Goal: Task Accomplishment & Management: Manage account settings

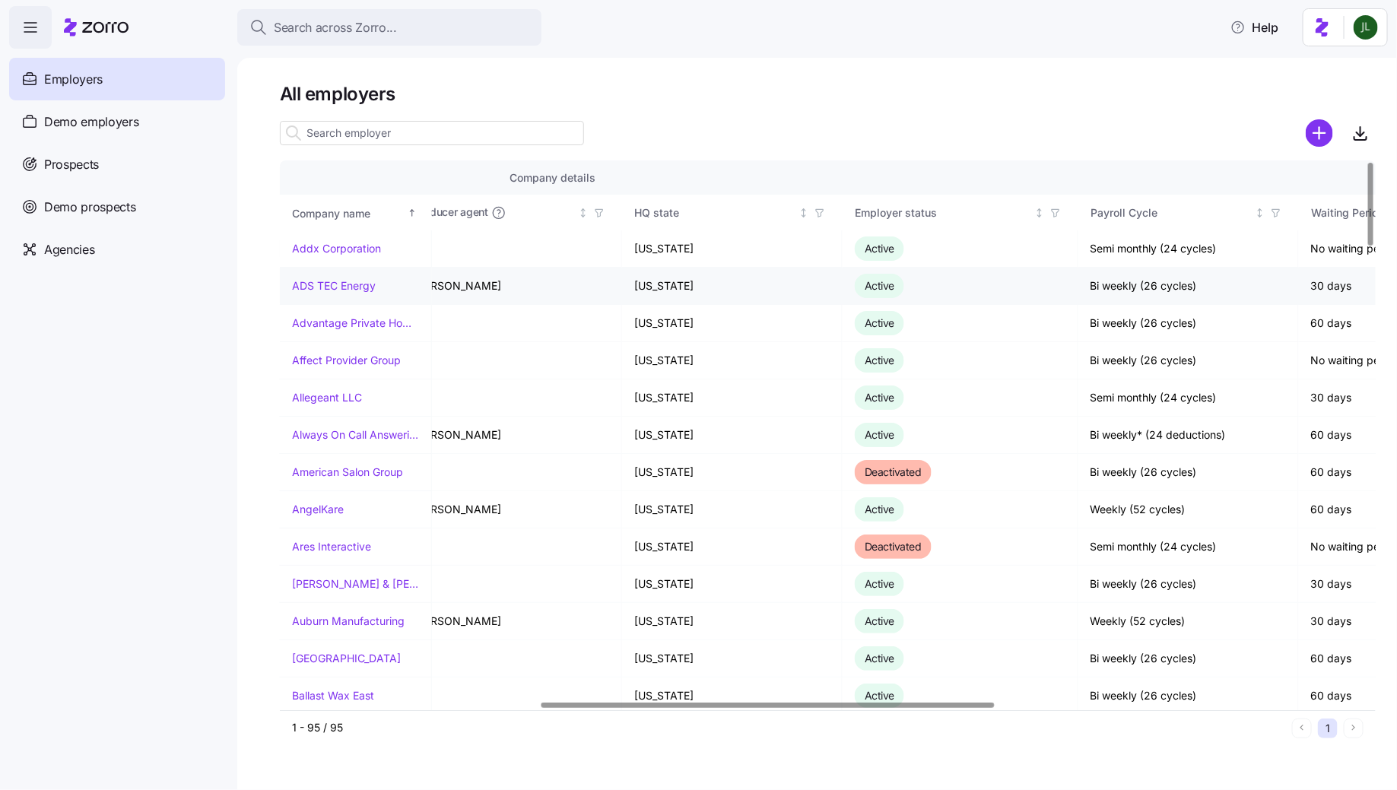
scroll to position [0, 693]
click at [1059, 214] on icon "button" at bounding box center [1054, 213] width 11 height 11
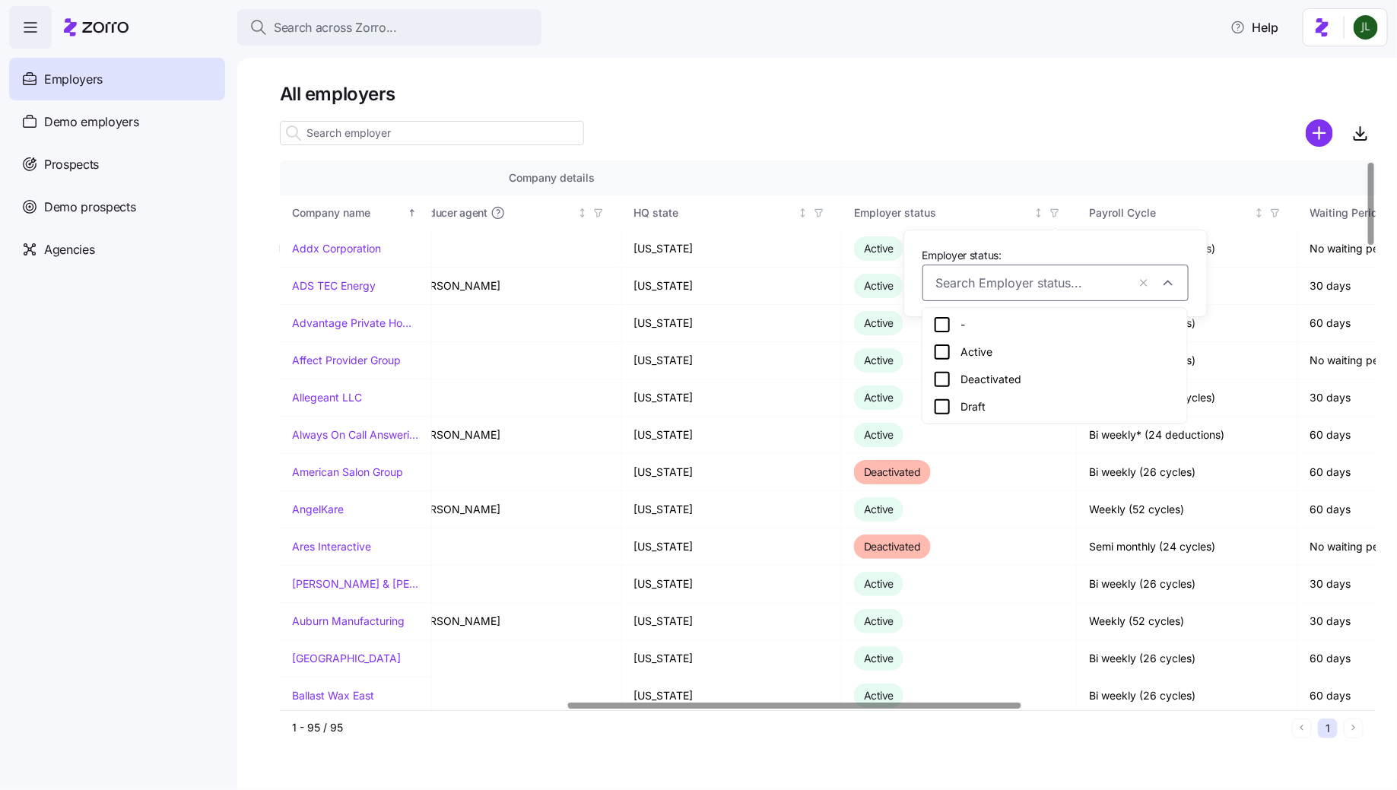
click at [944, 350] on icon at bounding box center [942, 352] width 18 height 18
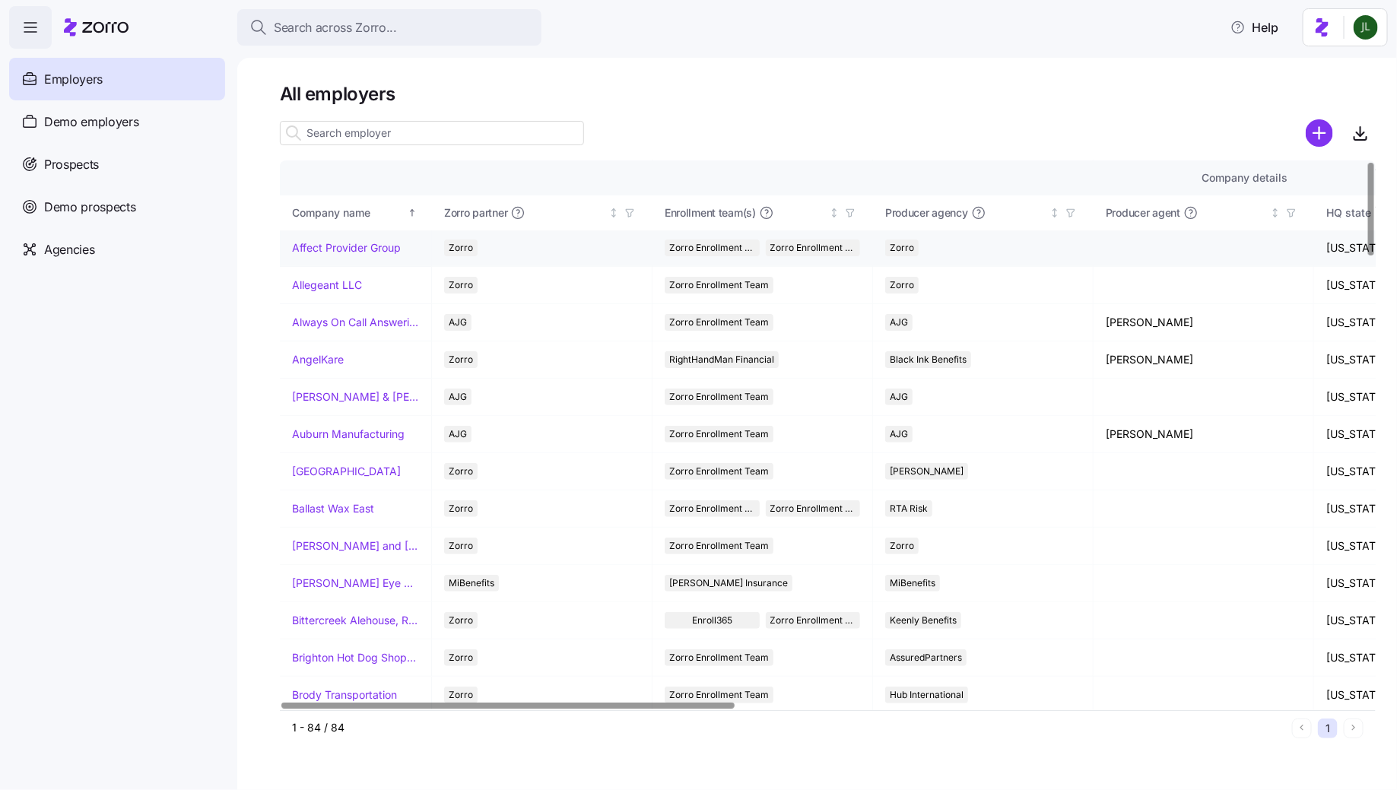
scroll to position [0, 0]
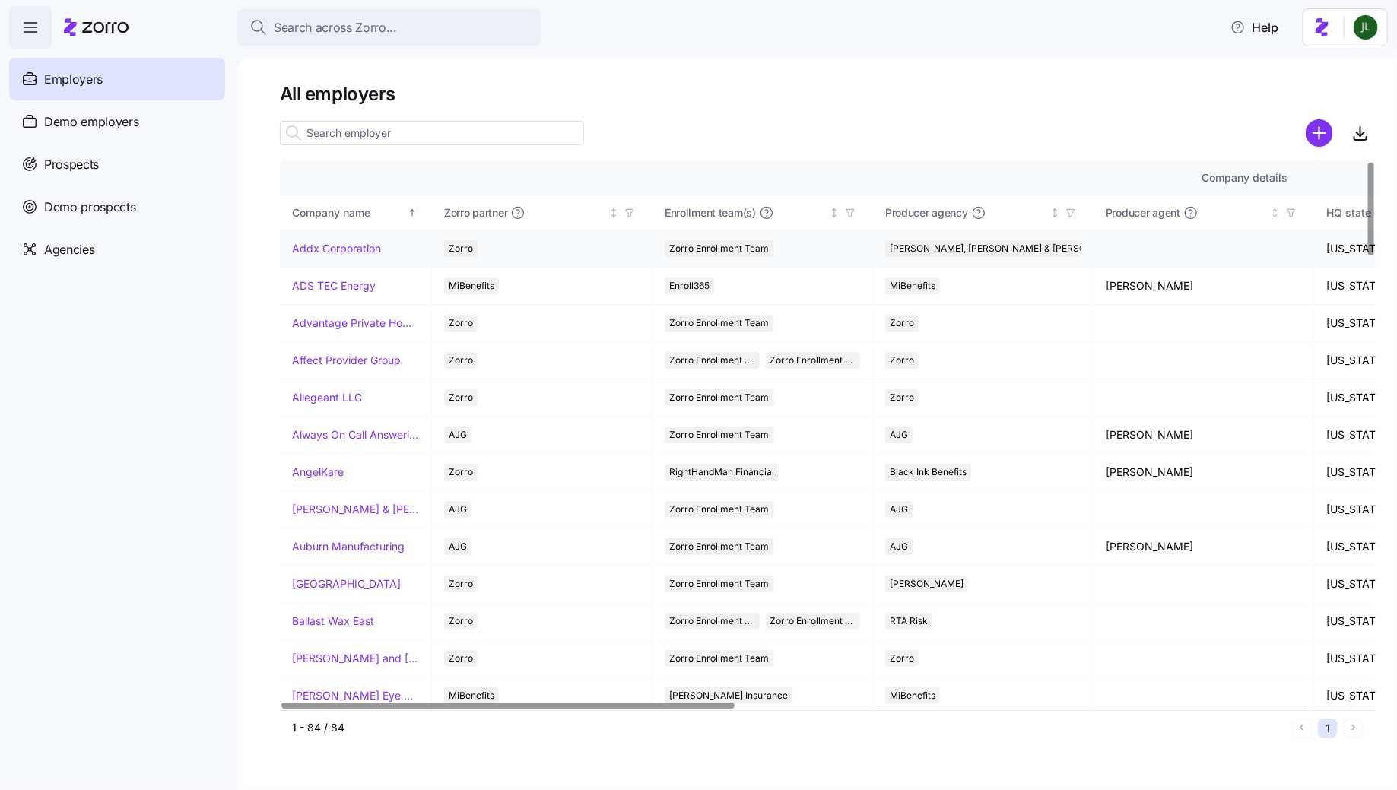
click at [366, 252] on link "Addx Corporation" at bounding box center [336, 248] width 89 height 15
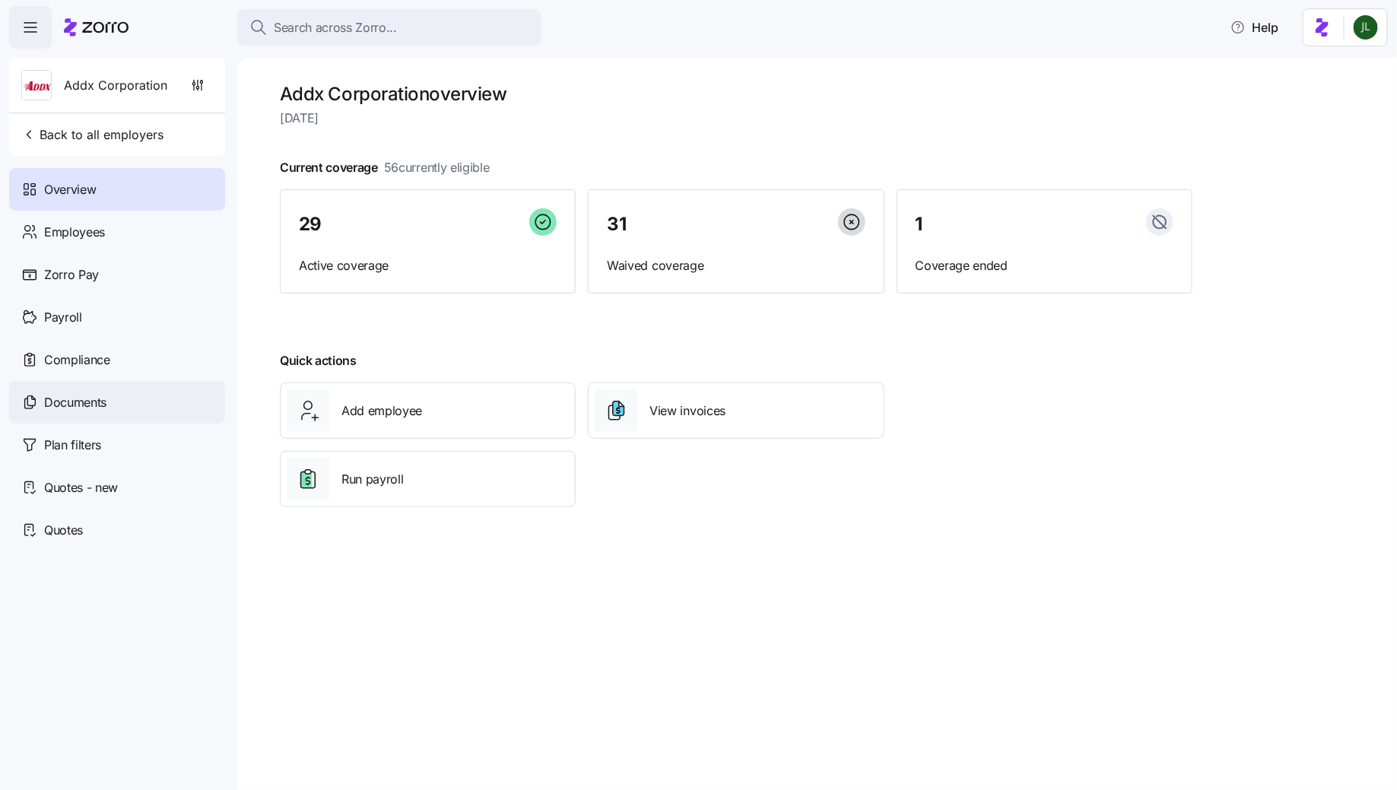
click at [103, 401] on span "Documents" at bounding box center [75, 402] width 62 height 19
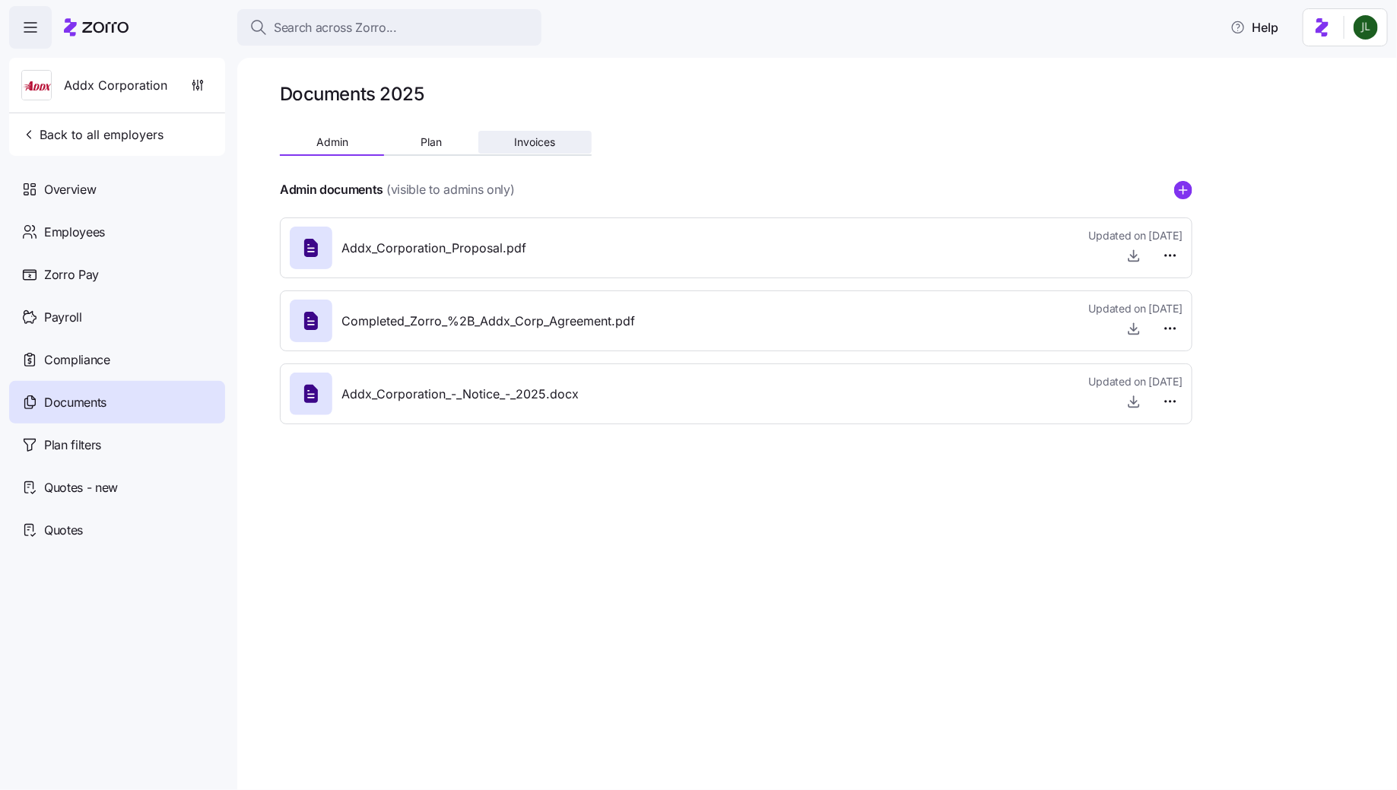
click at [529, 138] on span "Invoices" at bounding box center [534, 142] width 41 height 11
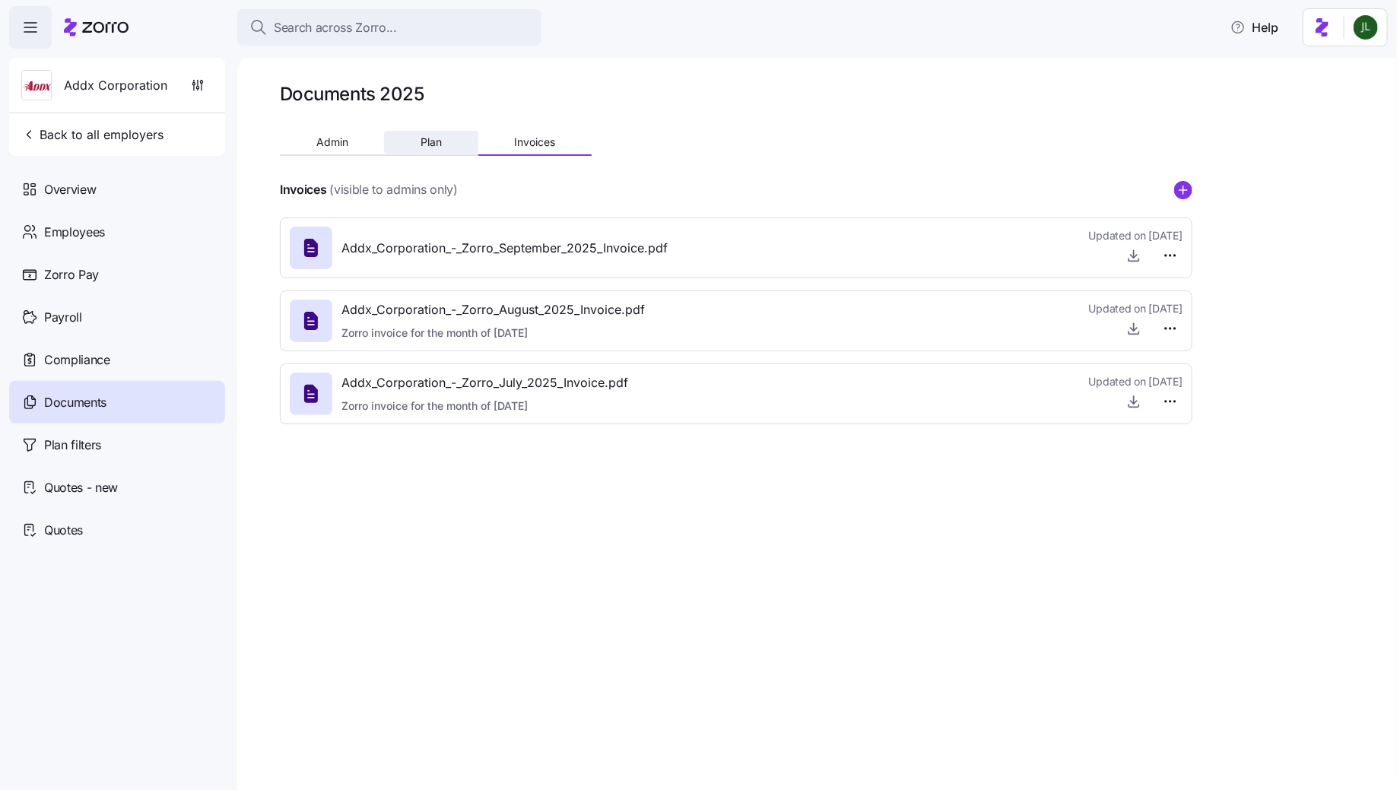
click at [401, 150] on button "Plan" at bounding box center [431, 142] width 94 height 23
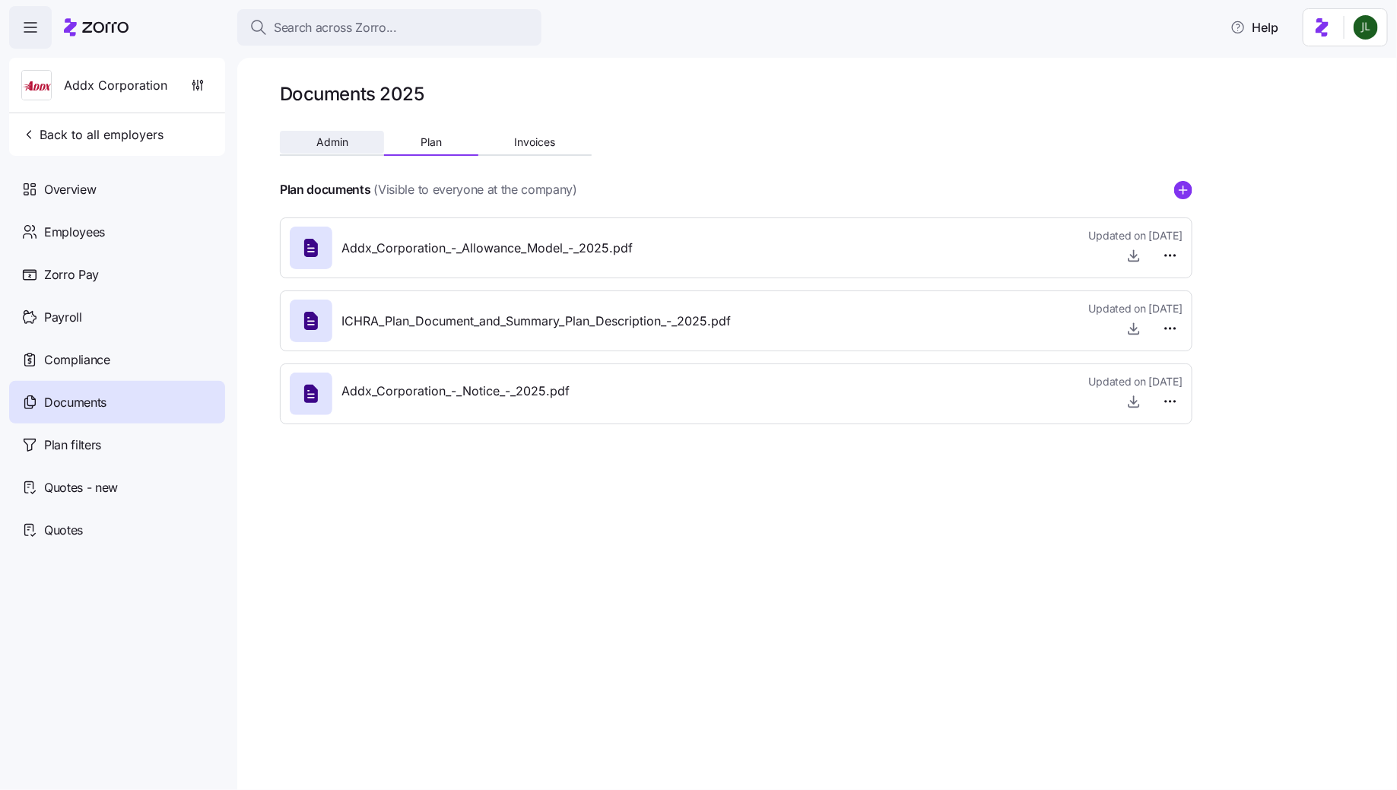
click at [350, 143] on button "Admin" at bounding box center [332, 142] width 104 height 23
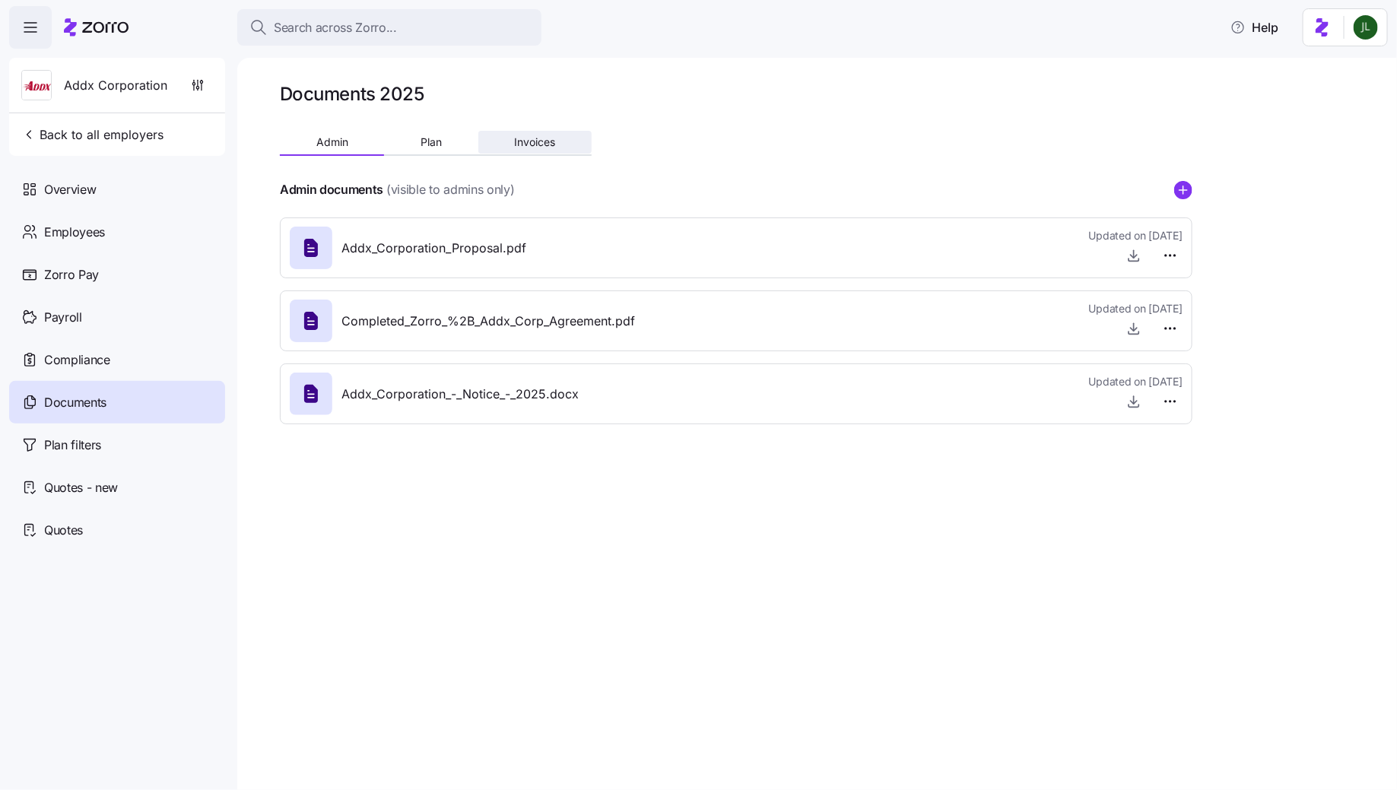
click at [531, 137] on span "Invoices" at bounding box center [534, 142] width 41 height 11
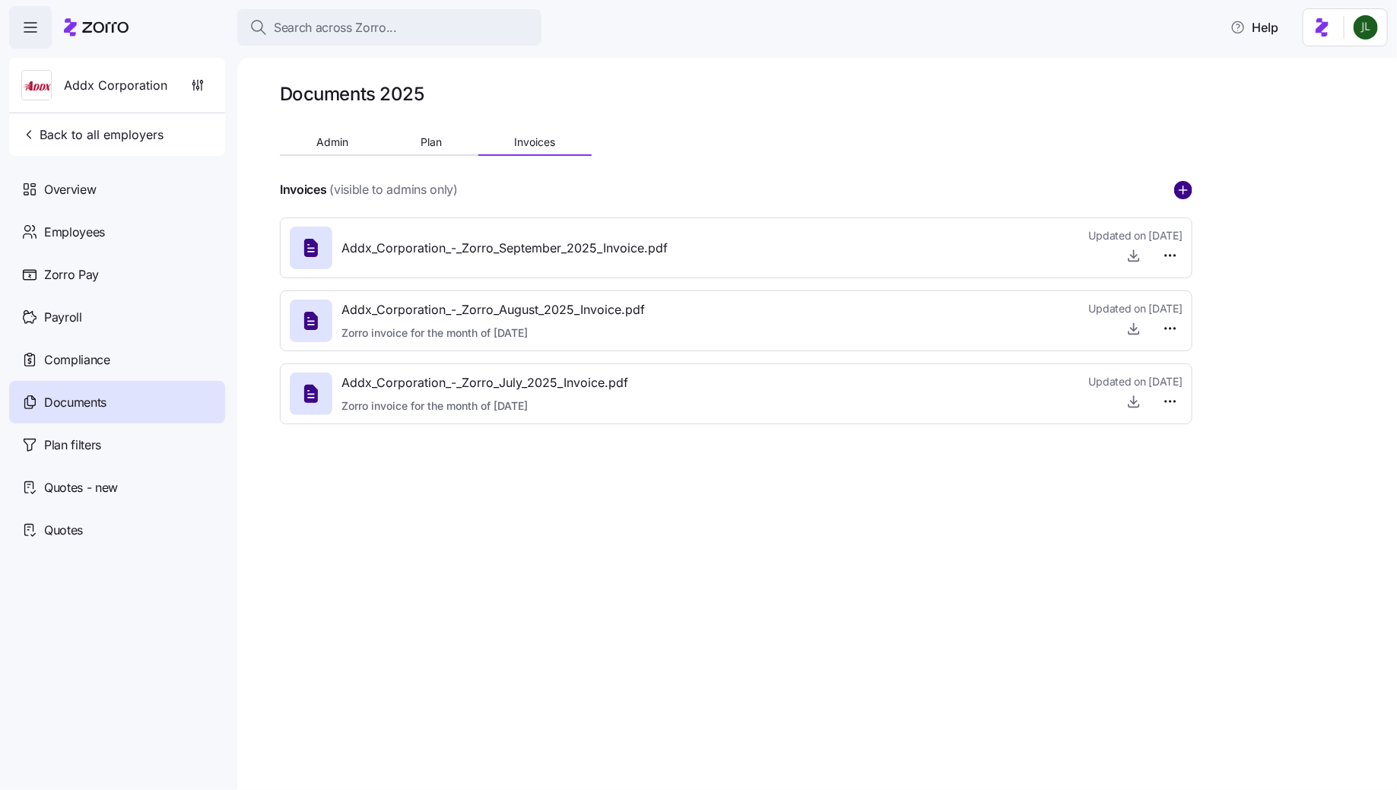
click at [1182, 195] on circle "add icon" at bounding box center [1183, 190] width 17 height 17
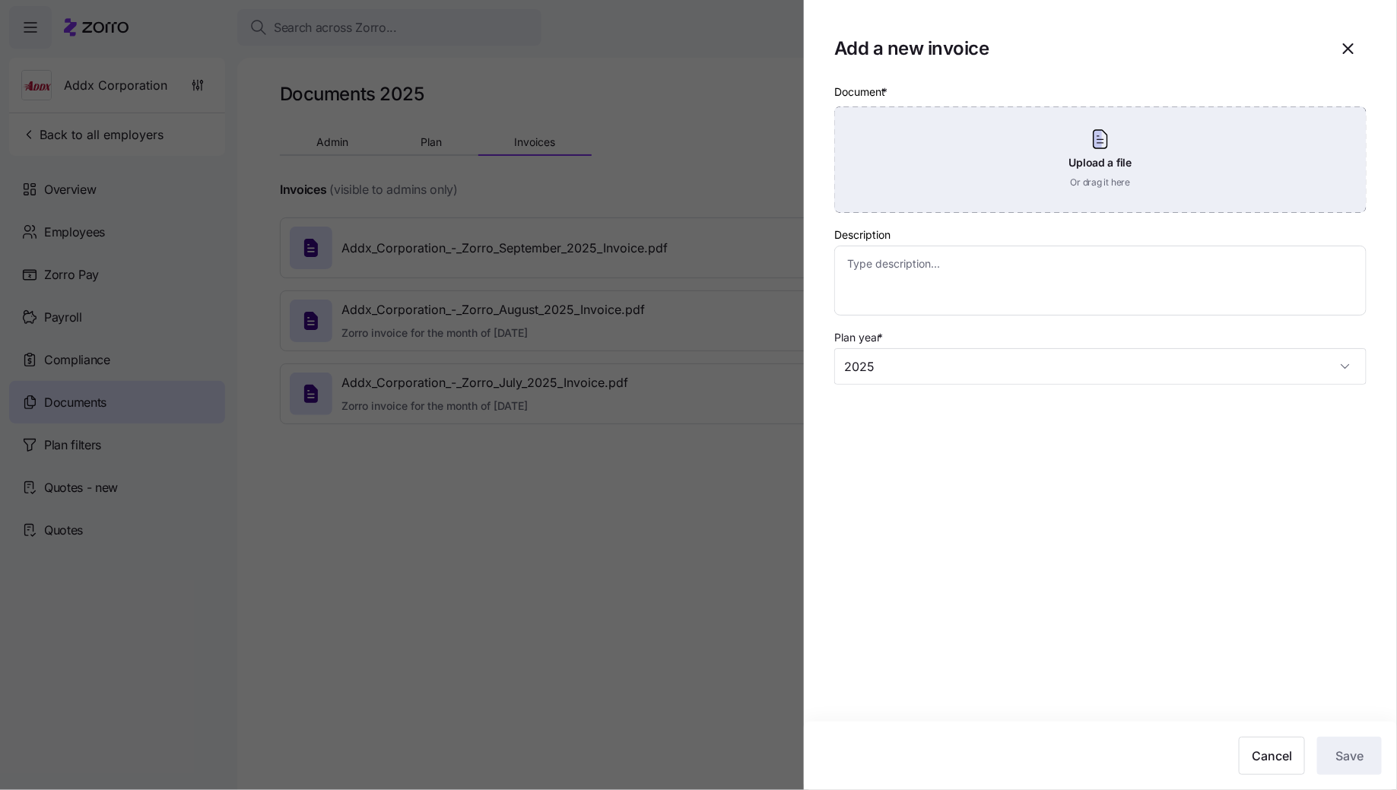
click at [1114, 161] on div "Upload a file Or drag it here" at bounding box center [1100, 159] width 532 height 106
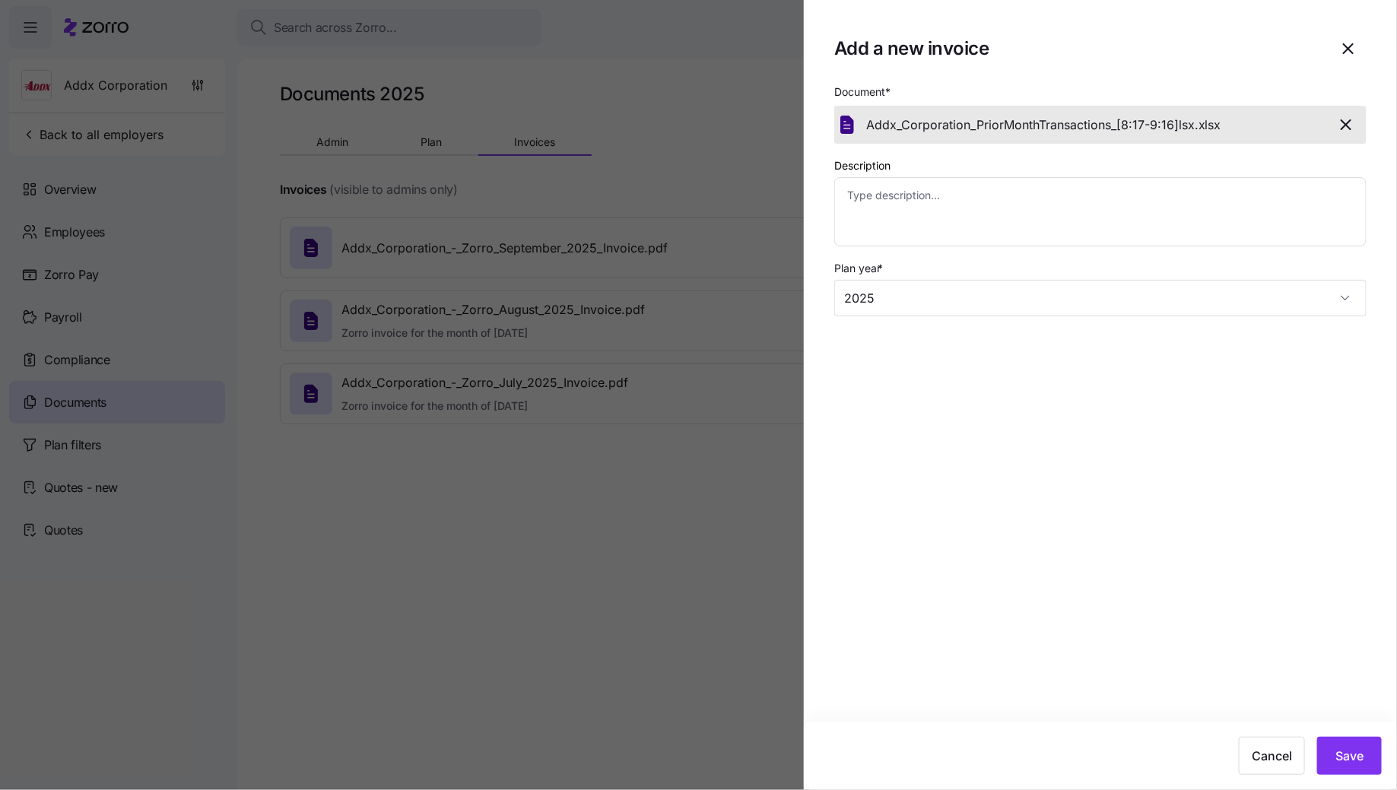
click at [656, 455] on div at bounding box center [698, 395] width 1397 height 790
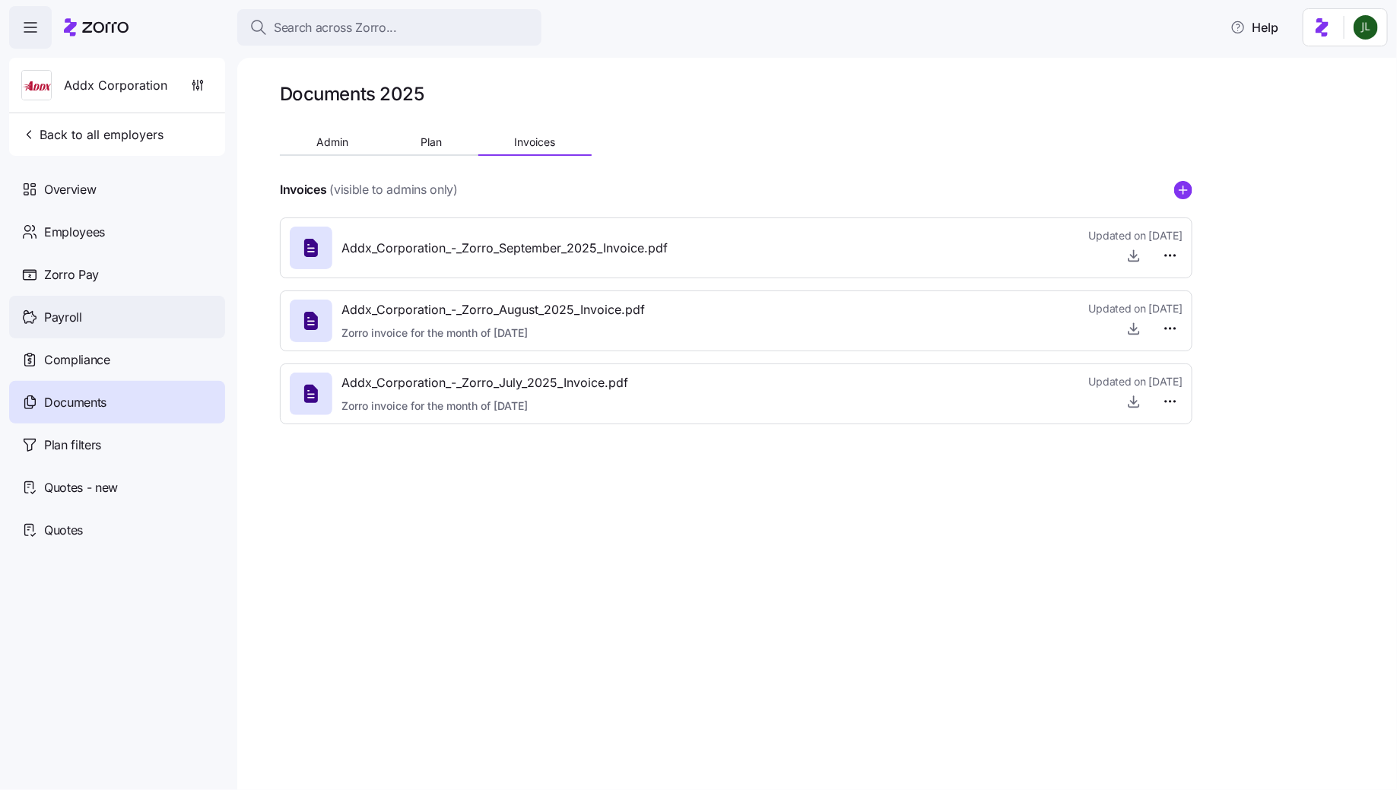
click at [76, 318] on span "Payroll" at bounding box center [63, 317] width 38 height 19
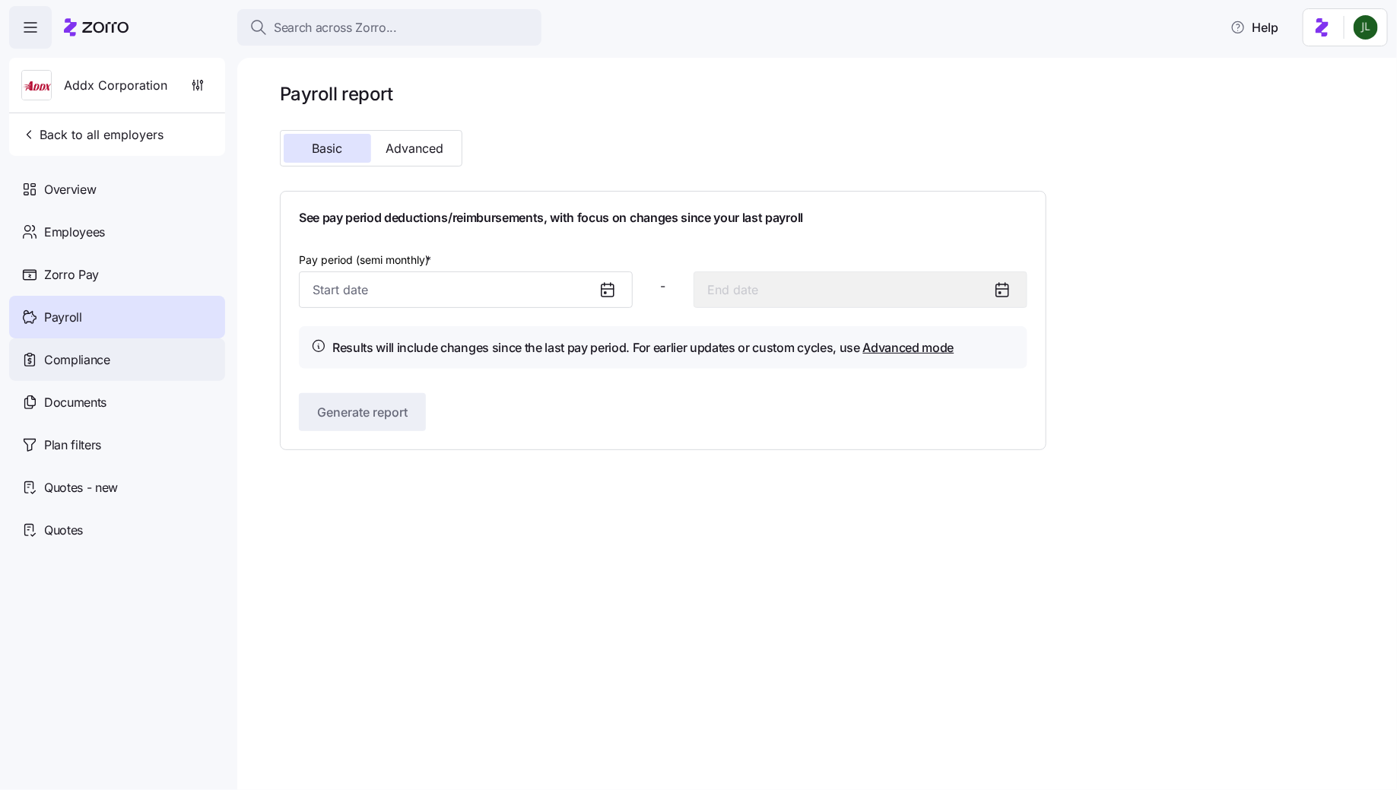
click at [74, 355] on span "Compliance" at bounding box center [77, 359] width 66 height 19
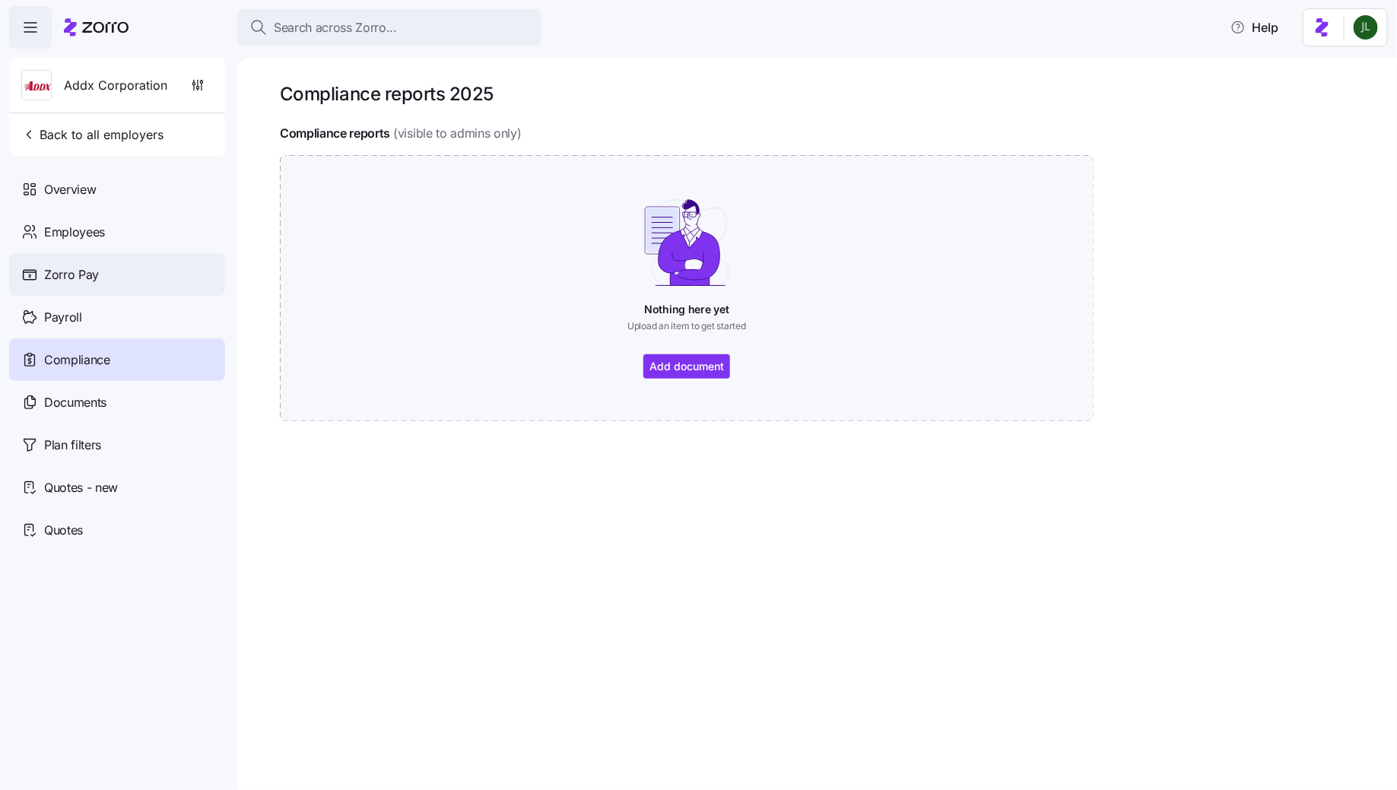
click at [71, 287] on div "Zorro Pay" at bounding box center [117, 274] width 216 height 43
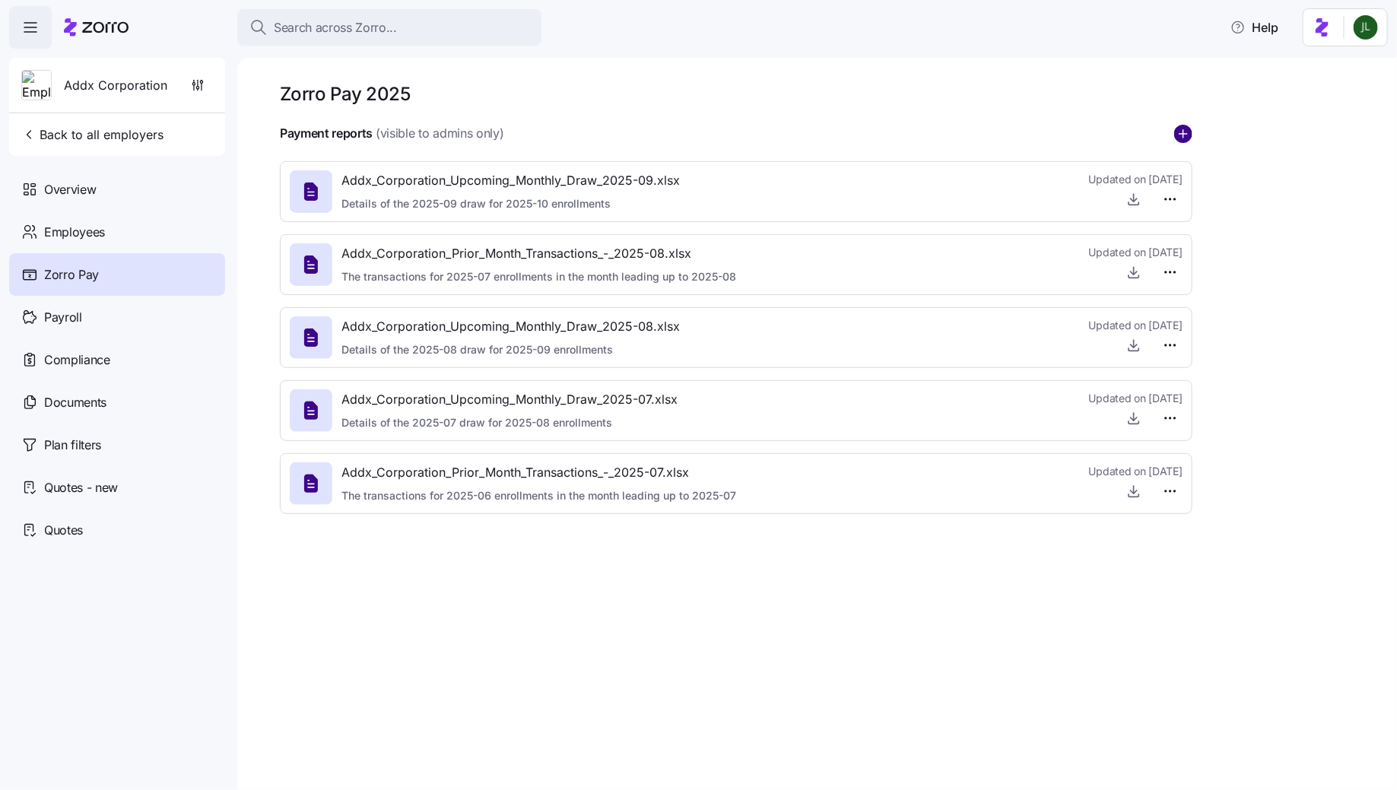
click at [1188, 135] on circle "add icon" at bounding box center [1183, 133] width 17 height 17
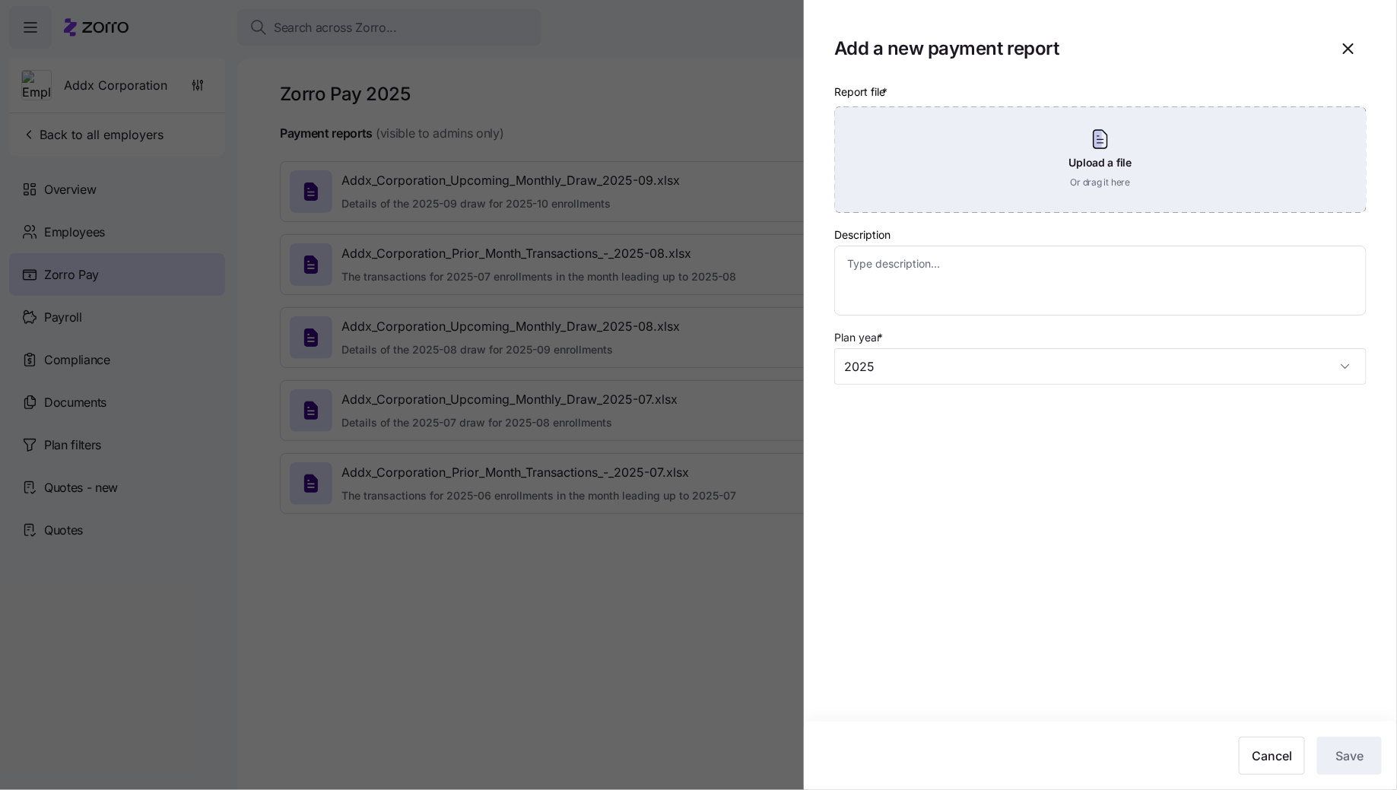
click at [991, 166] on div "Upload a file Or drag it here" at bounding box center [1100, 159] width 532 height 106
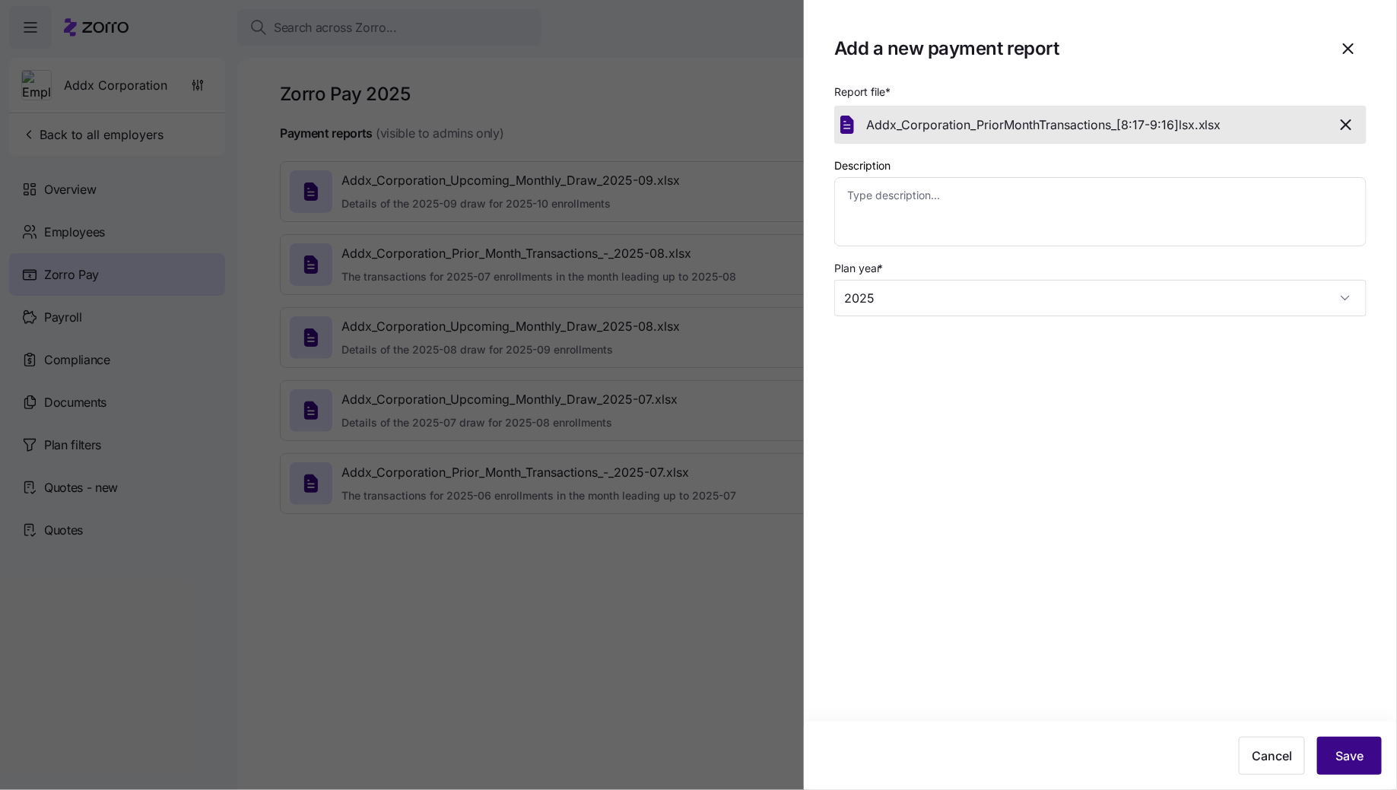
click at [1353, 754] on span "Save" at bounding box center [1349, 756] width 28 height 18
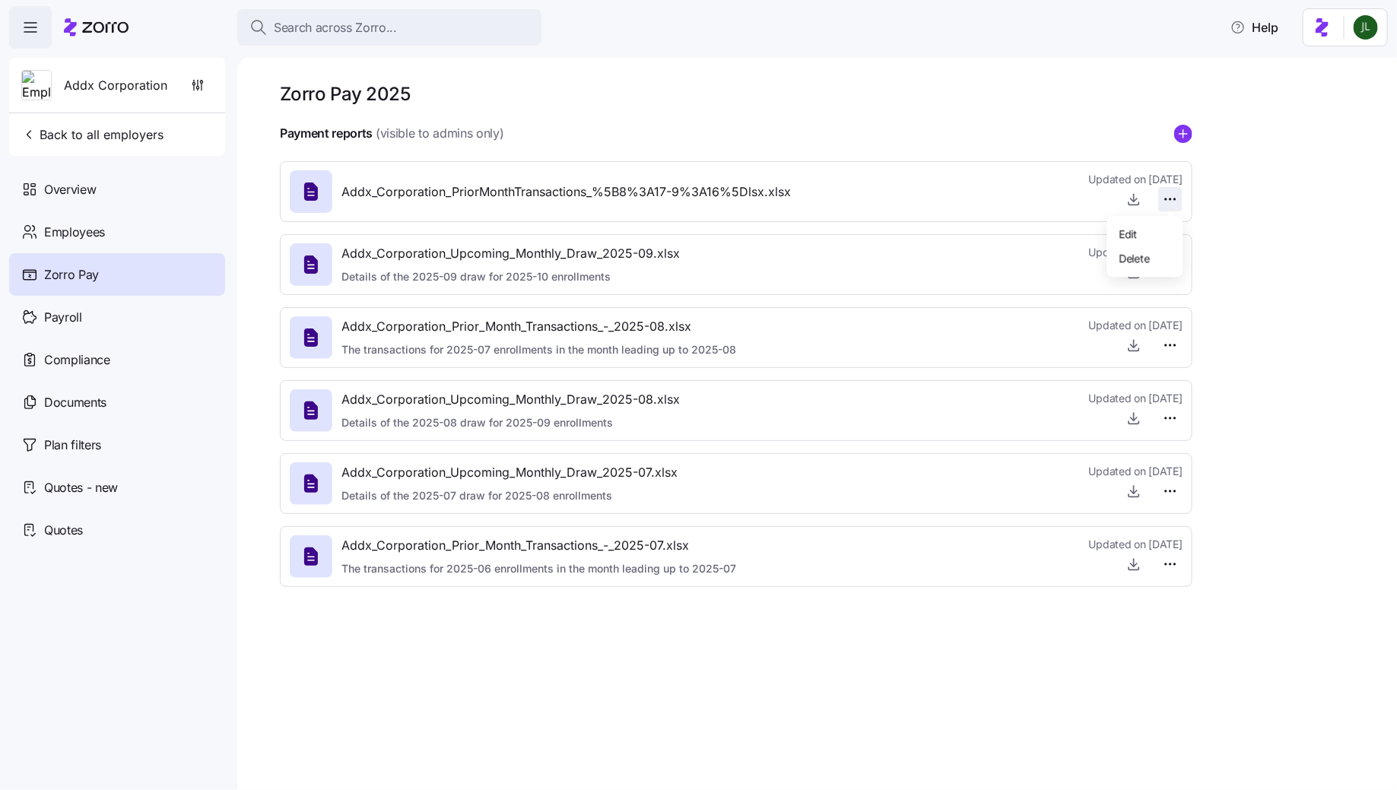
click at [1168, 192] on html "Search across Zorro... Help Addx Corporation Back to all employers Overview Emp…" at bounding box center [698, 390] width 1397 height 781
click at [1150, 256] on div "Delete" at bounding box center [1145, 258] width 64 height 24
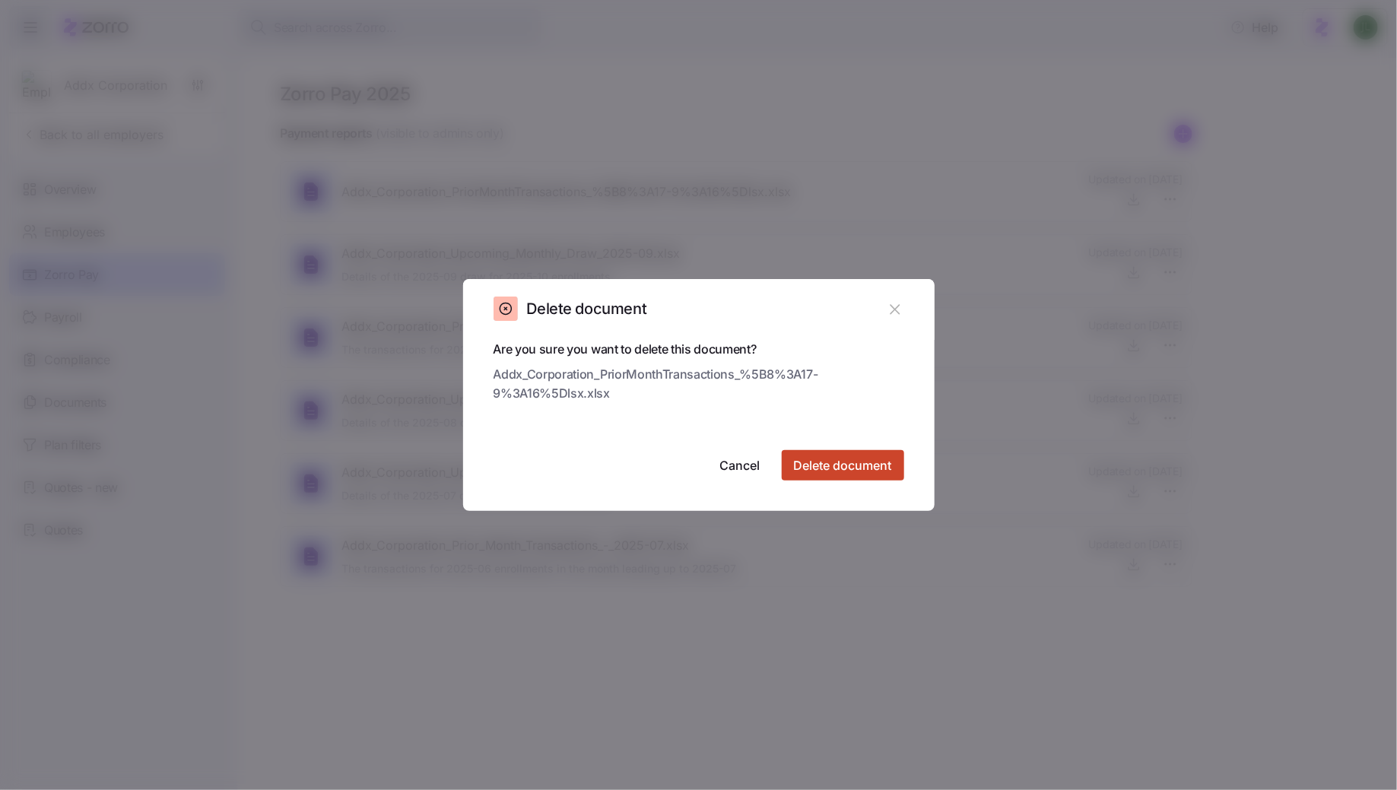
click at [835, 452] on button "Delete document" at bounding box center [843, 465] width 122 height 30
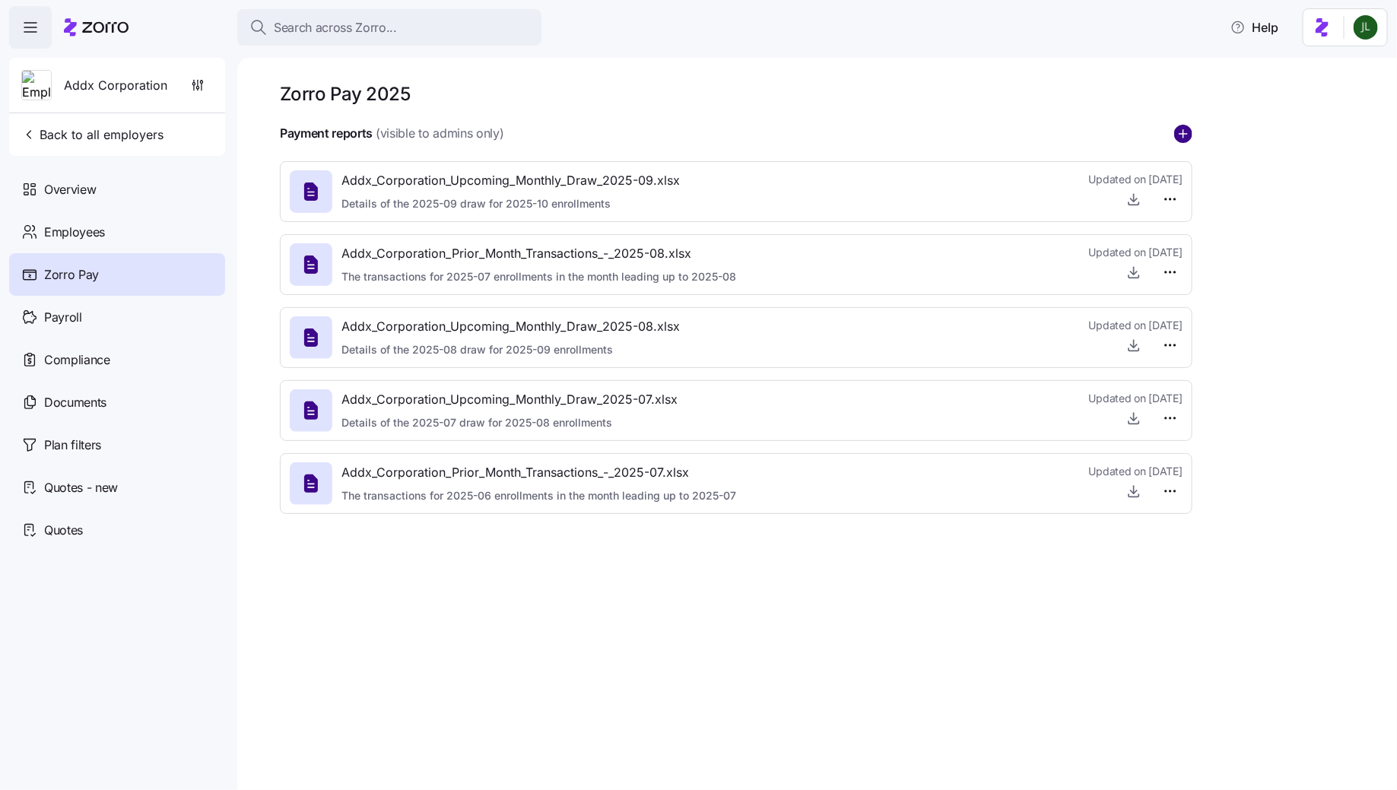
click at [1182, 137] on circle "add icon" at bounding box center [1183, 133] width 17 height 17
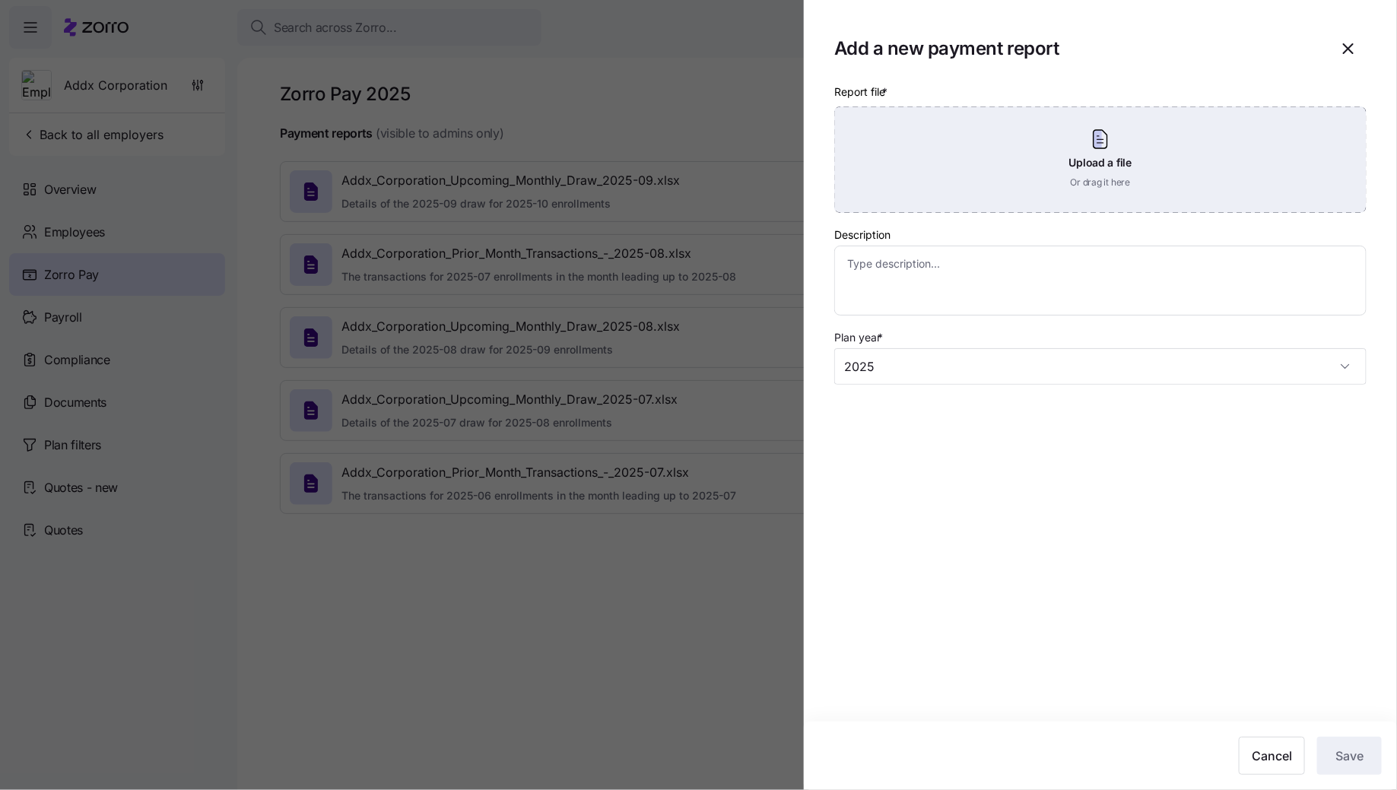
click at [1042, 172] on div "Upload a file Or drag it here" at bounding box center [1100, 159] width 532 height 106
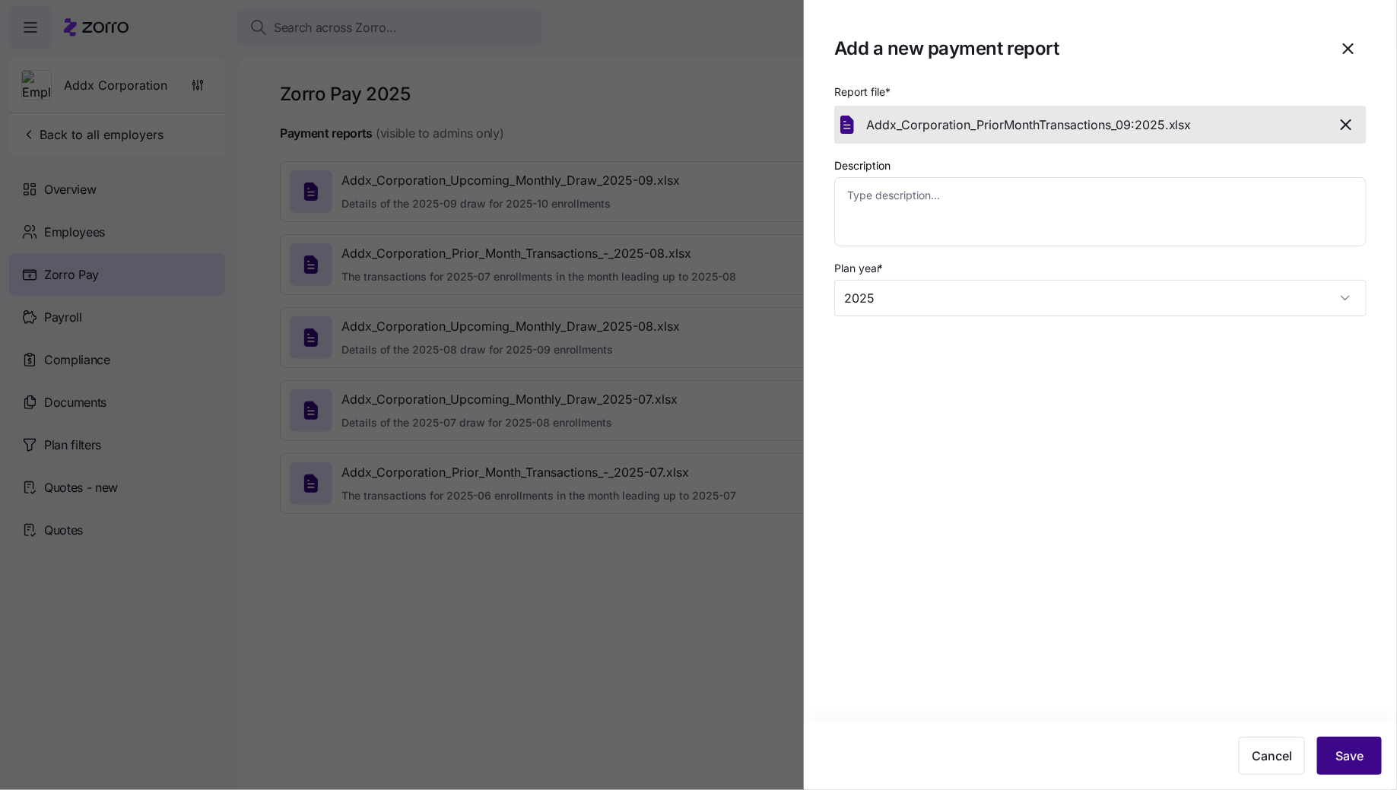
click at [1336, 754] on span "Save" at bounding box center [1349, 756] width 28 height 18
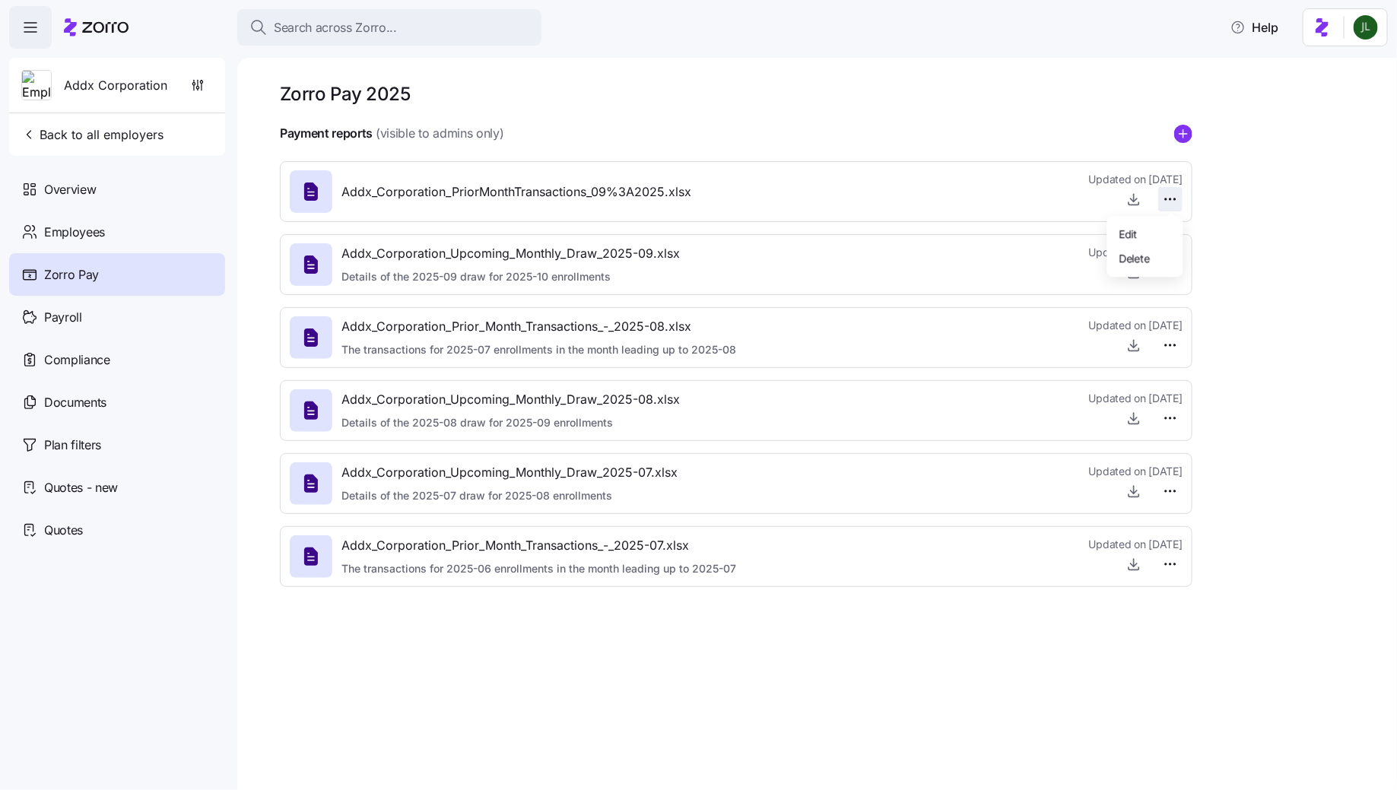
click at [1164, 205] on html "Search across Zorro... Help Addx Corporation Back to all employers Overview Emp…" at bounding box center [698, 390] width 1397 height 781
click at [1134, 255] on span "Delete" at bounding box center [1134, 257] width 30 height 15
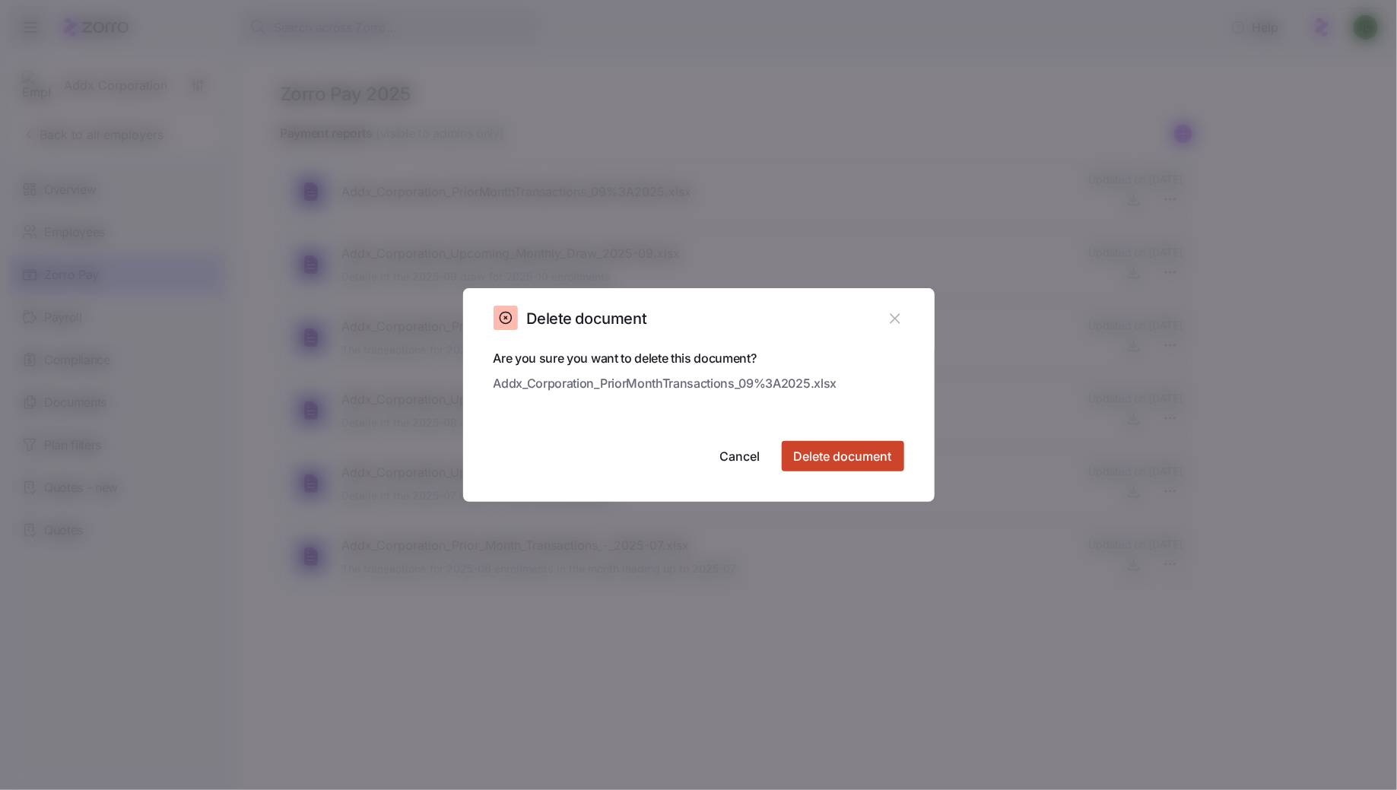
click at [880, 450] on span "Delete document" at bounding box center [843, 456] width 98 height 18
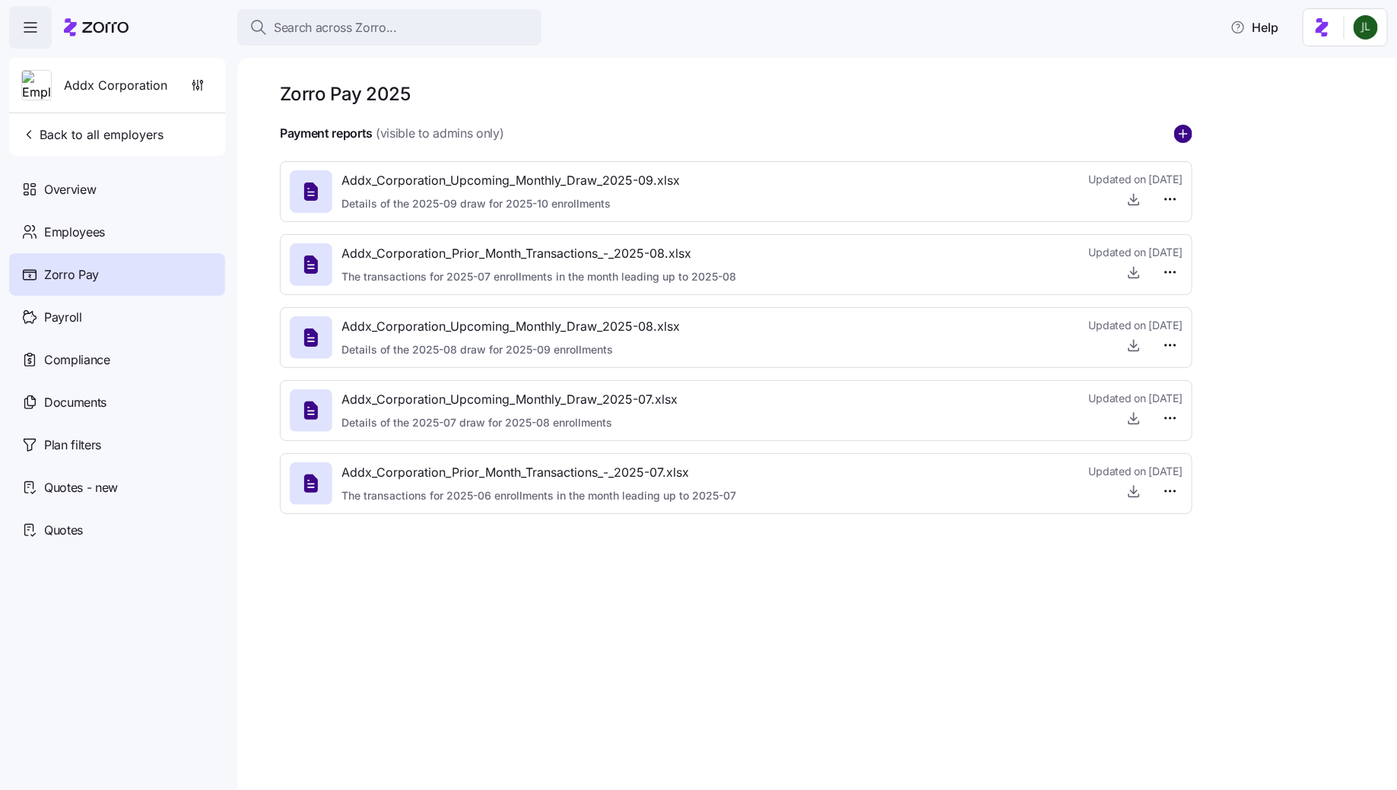
click at [1184, 135] on circle "add icon" at bounding box center [1183, 133] width 17 height 17
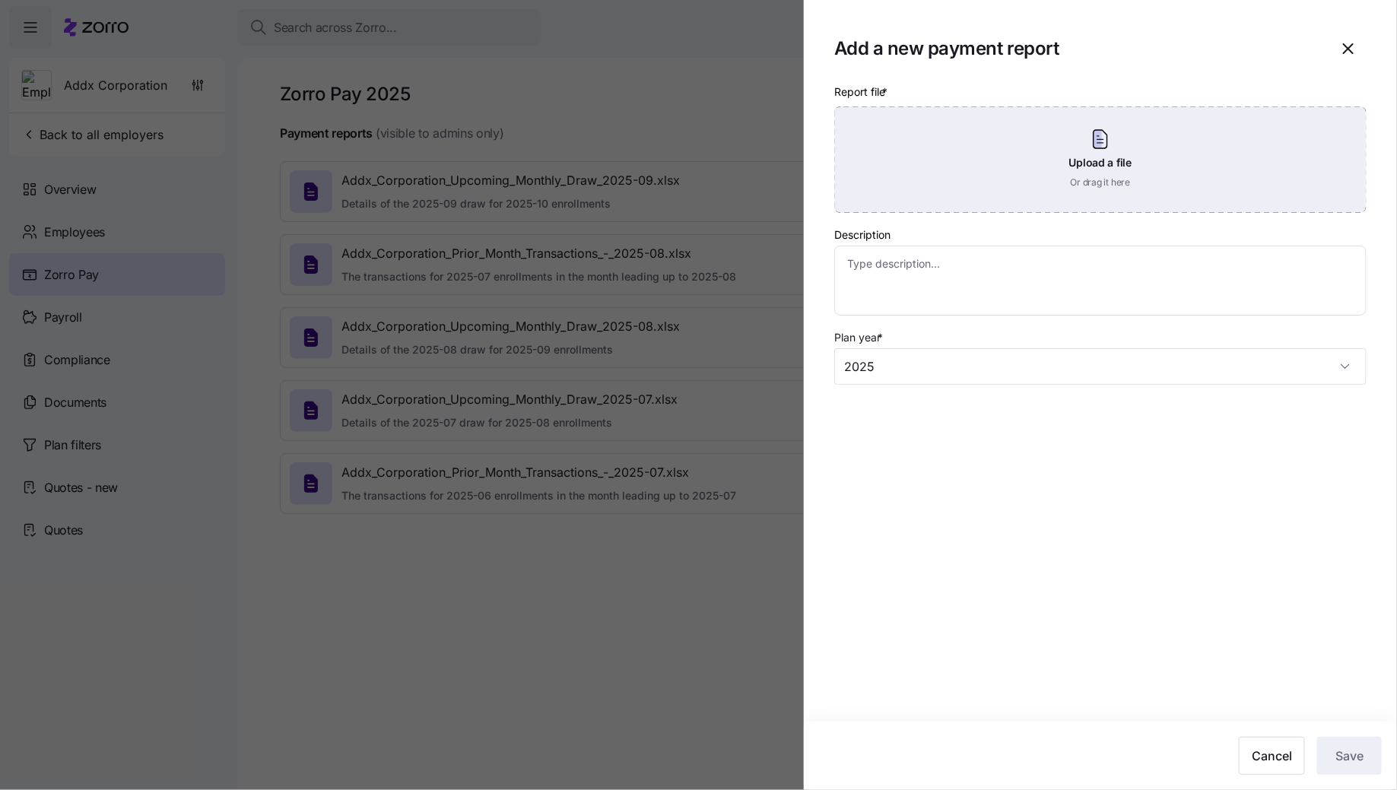
click at [951, 146] on div "Upload a file Or drag it here" at bounding box center [1100, 159] width 532 height 106
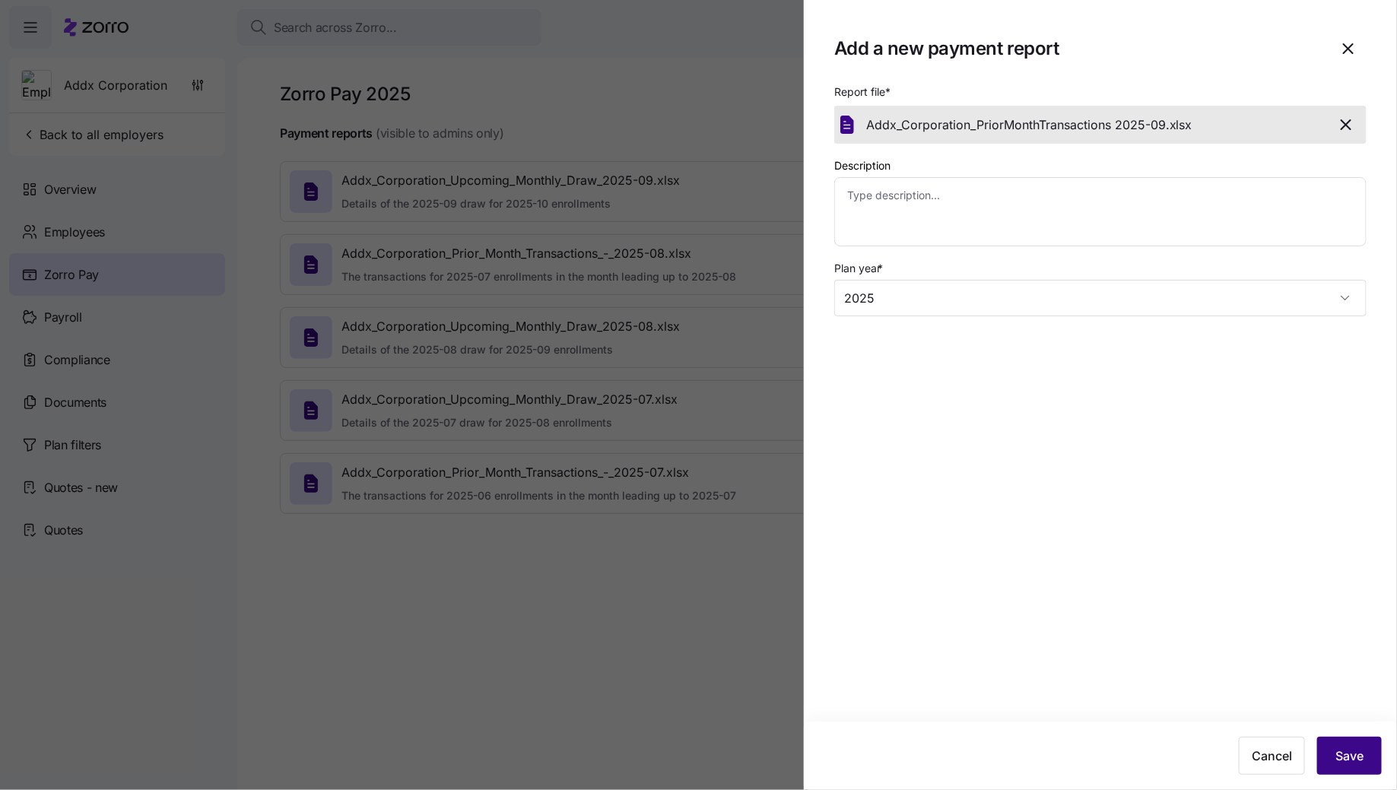
click at [1346, 763] on span "Save" at bounding box center [1349, 756] width 28 height 18
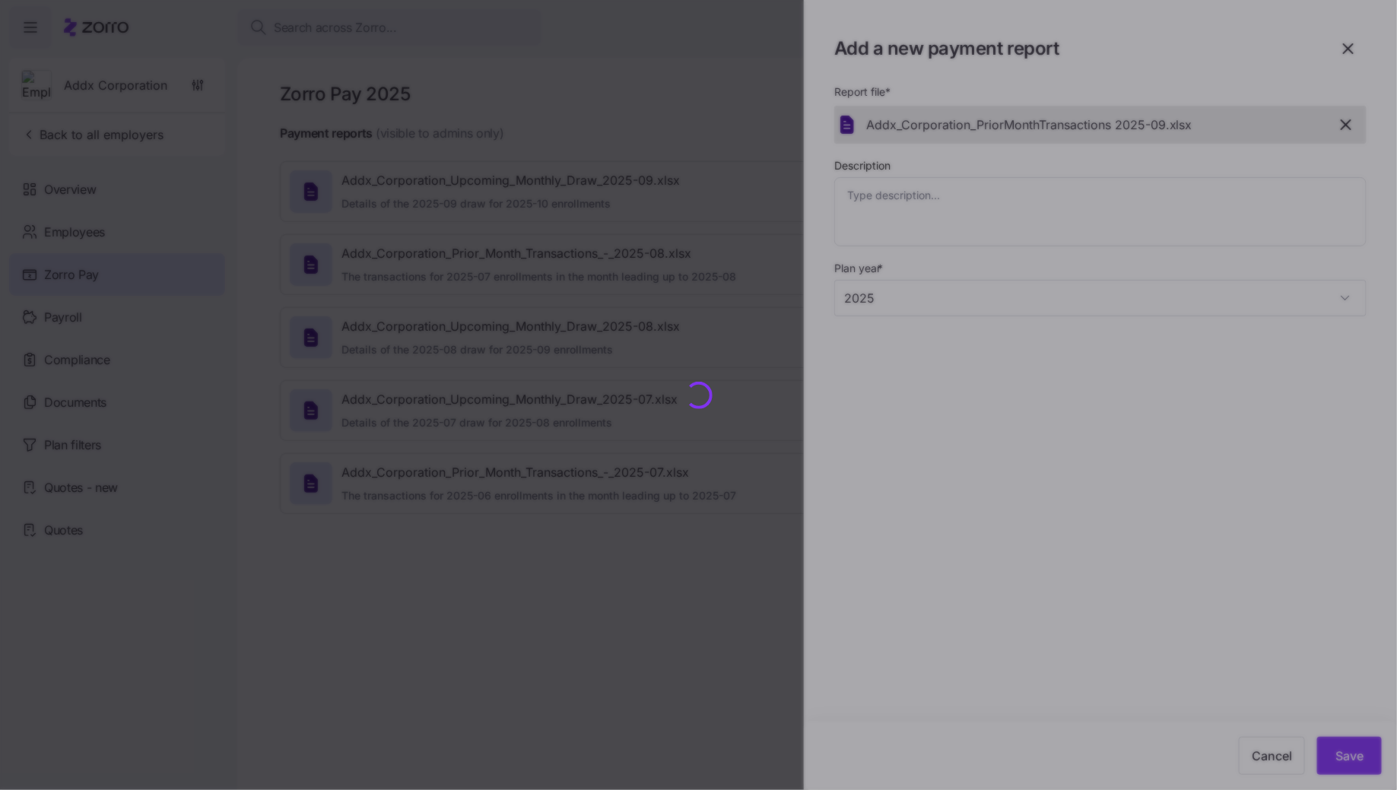
type textarea "x"
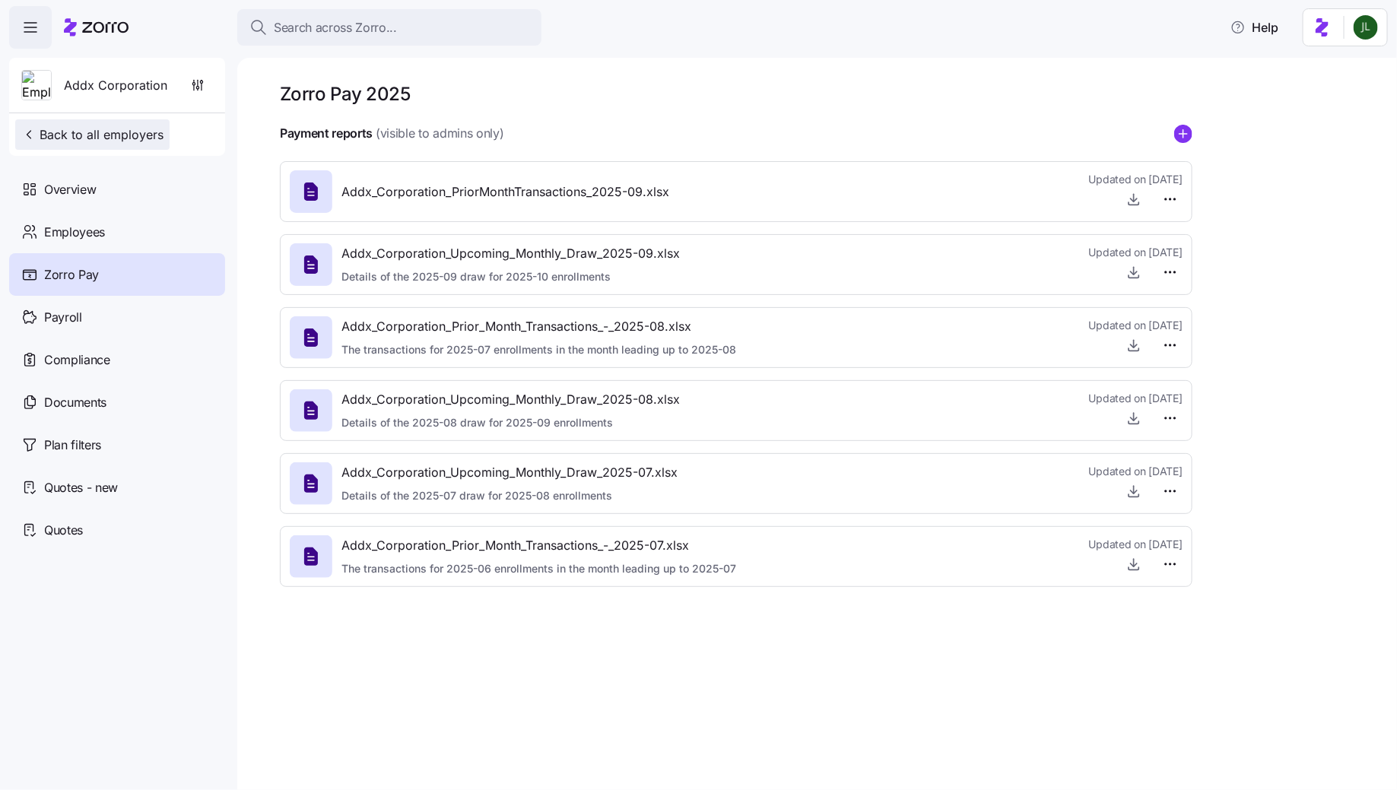
click at [79, 137] on span "Back to all employers" at bounding box center [92, 134] width 142 height 18
